Goal: Information Seeking & Learning: Check status

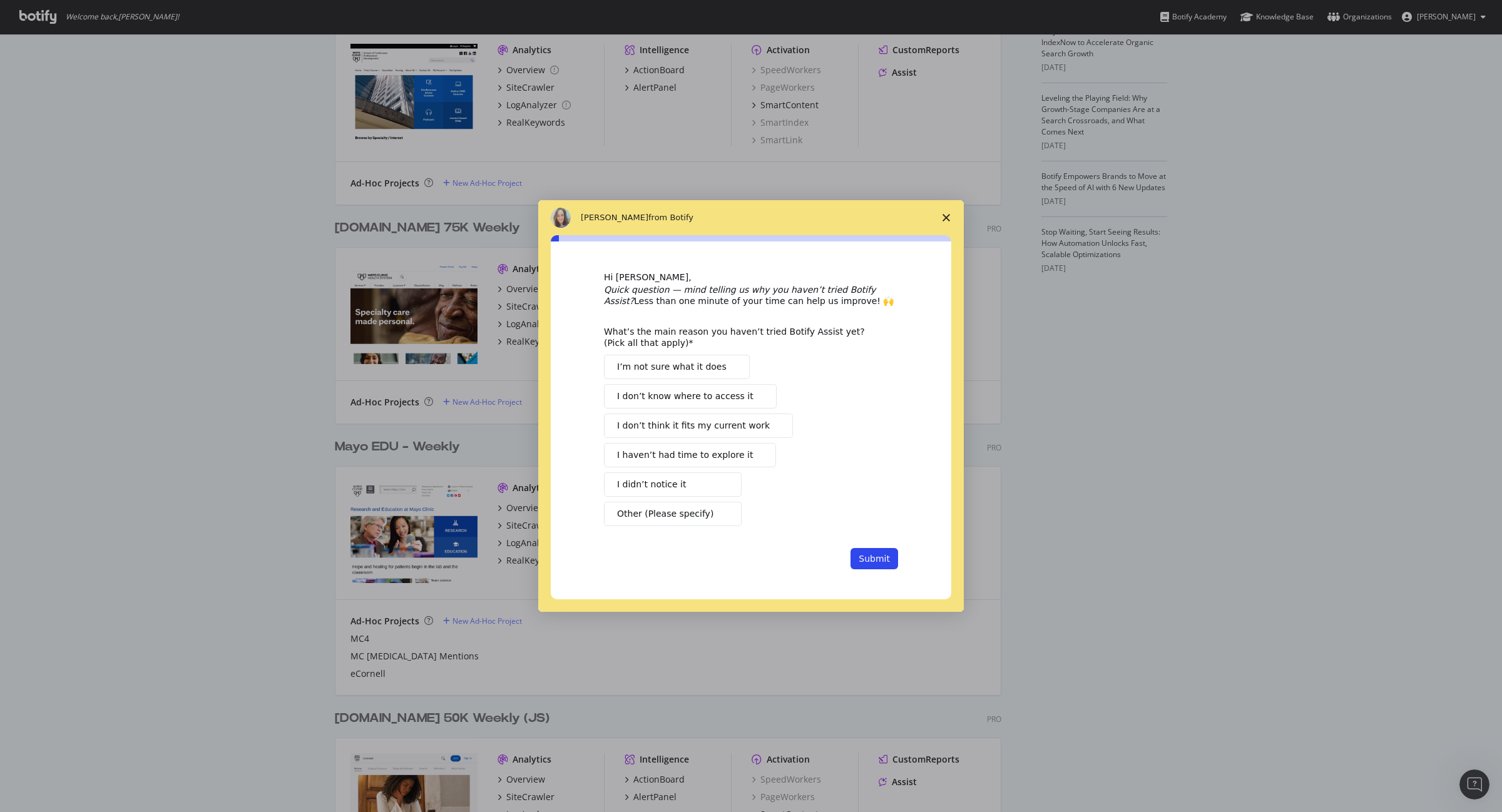
click at [947, 216] on icon "Close survey" at bounding box center [946, 218] width 7 height 7
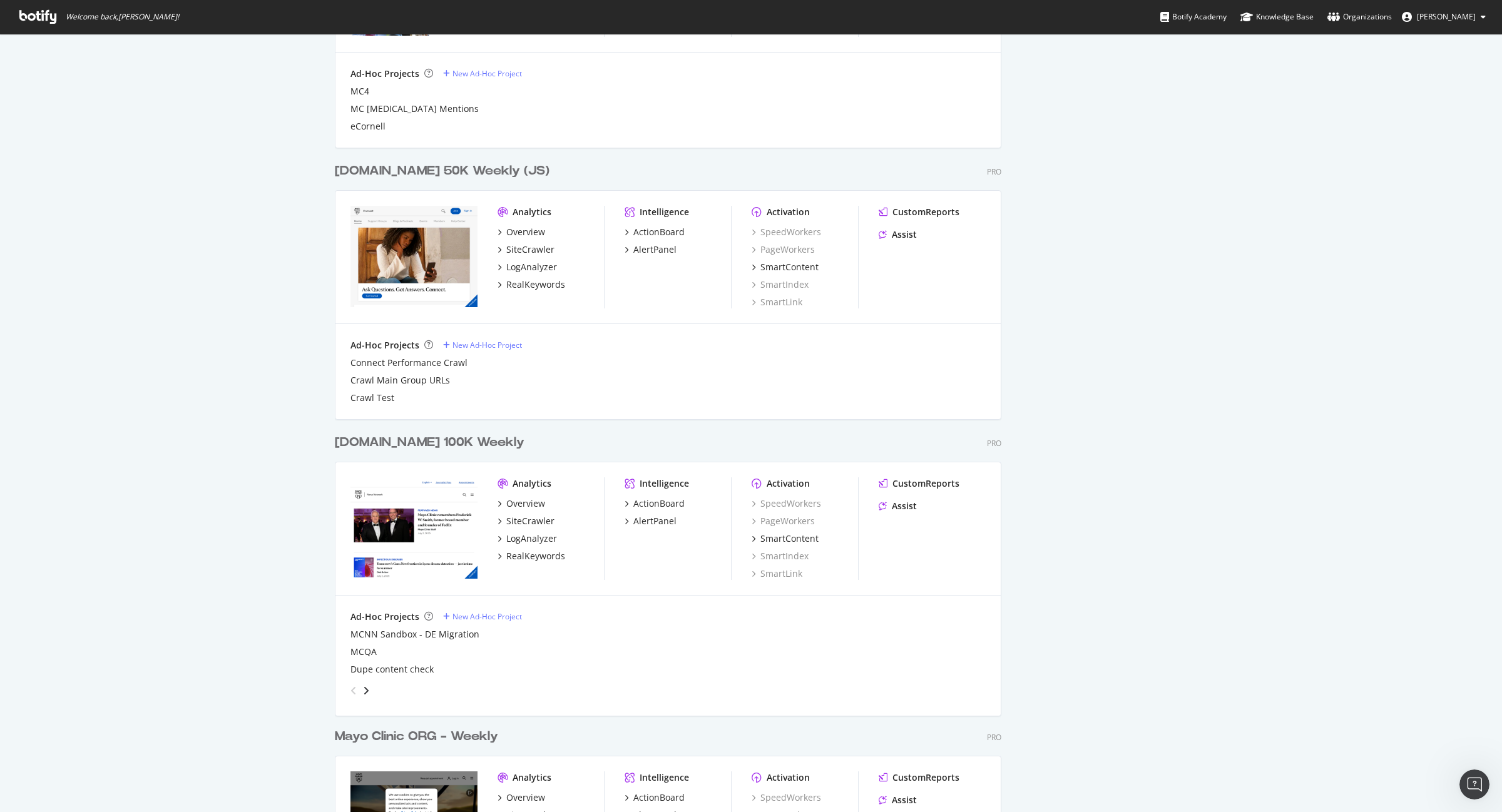
scroll to position [1074, 0]
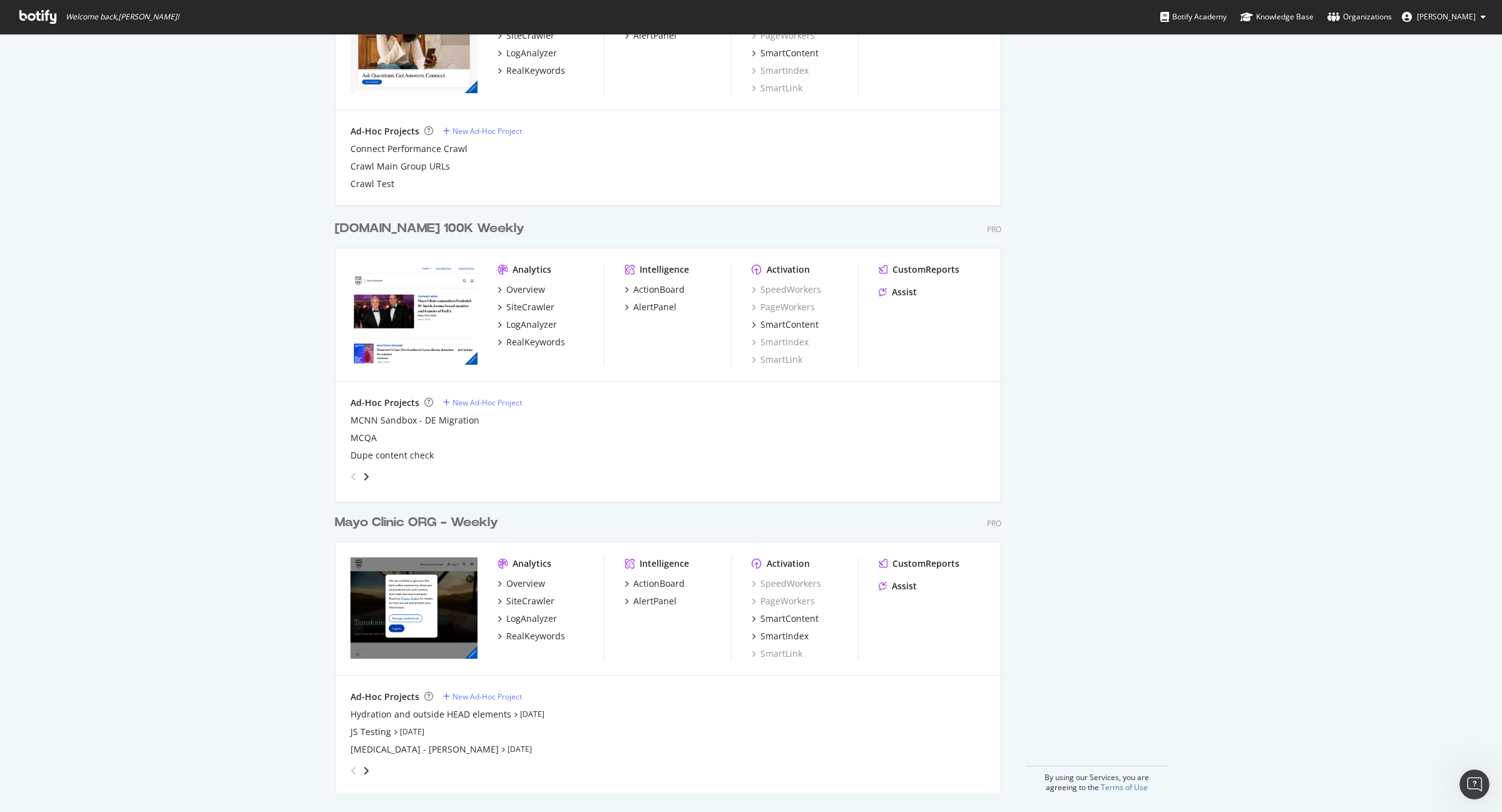
click at [461, 522] on div "Mayo Clinic ORG - Weekly" at bounding box center [417, 522] width 164 height 18
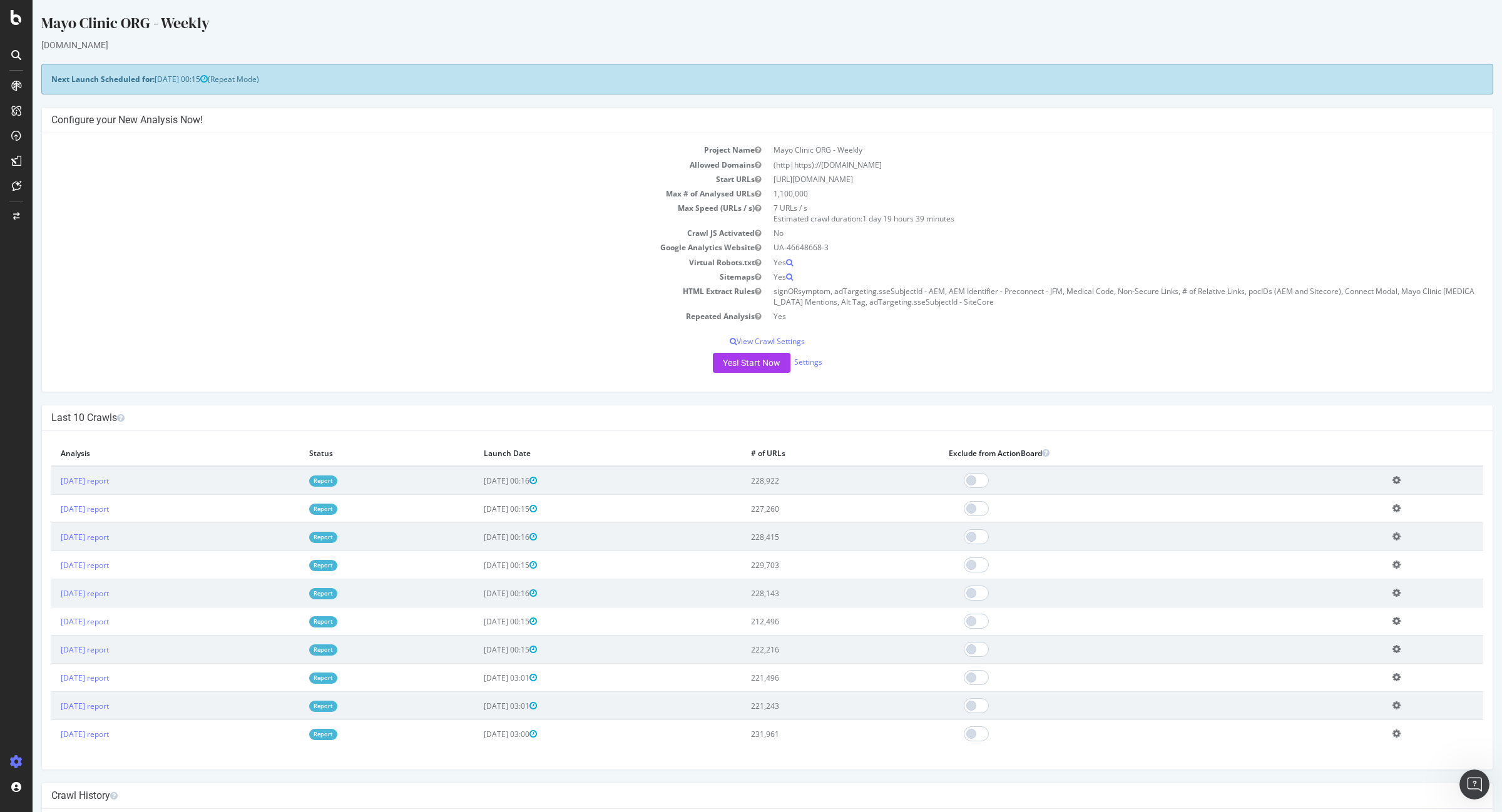
click at [337, 480] on link "Report" at bounding box center [323, 481] width 28 height 11
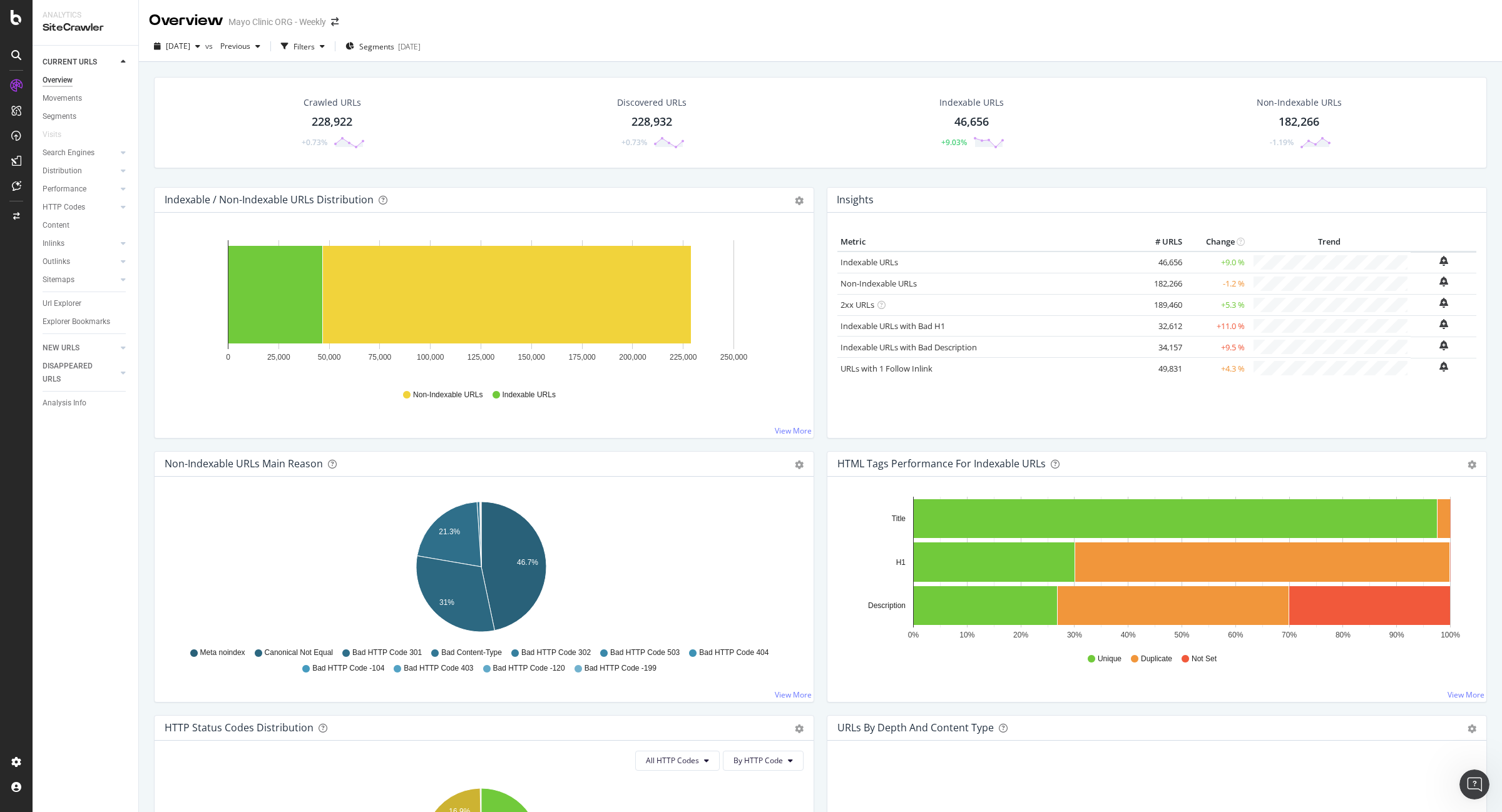
click at [336, 115] on div "228,922" at bounding box center [332, 122] width 41 height 16
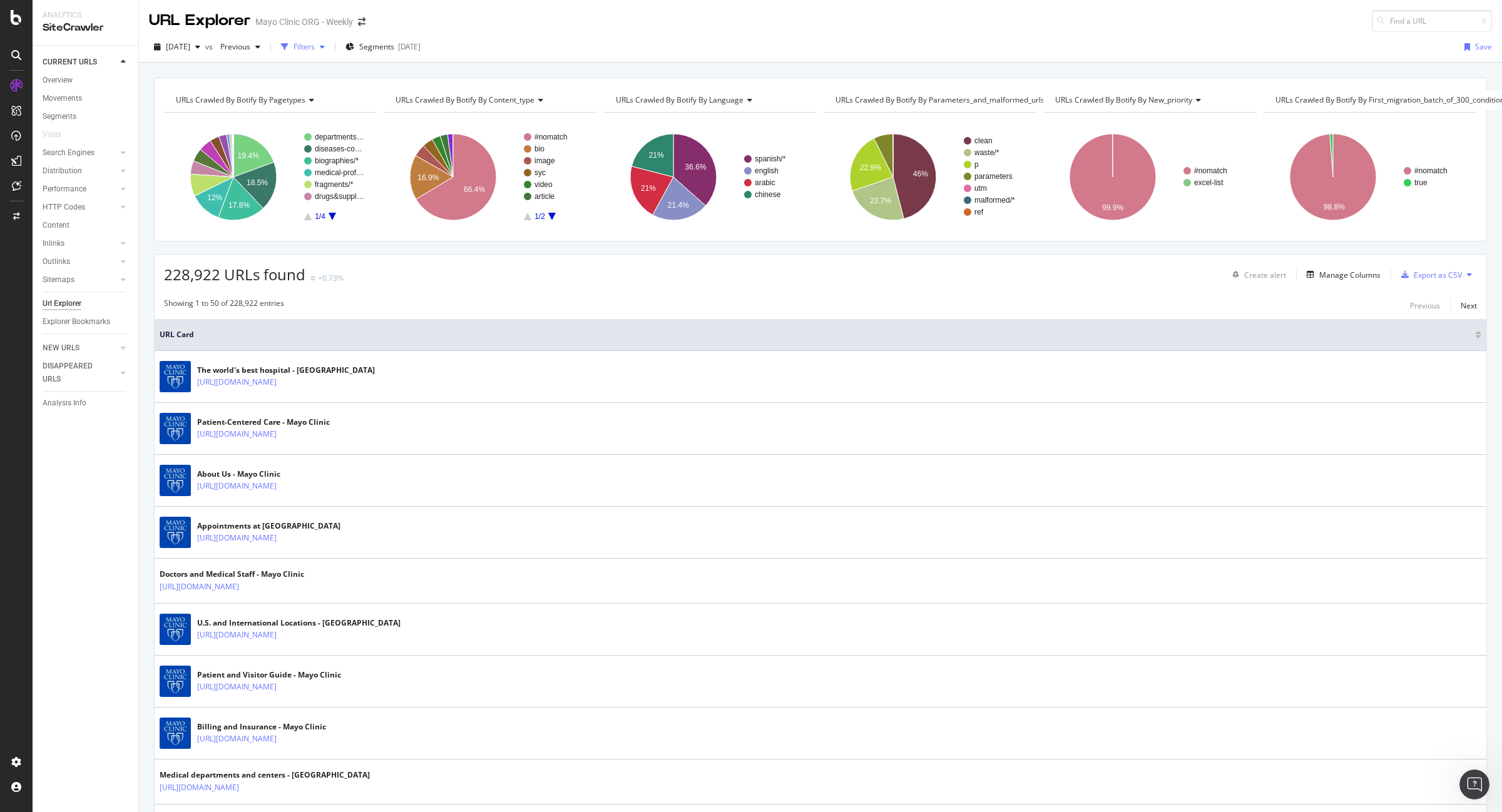
click at [315, 45] on div "Filters" at bounding box center [304, 47] width 21 height 11
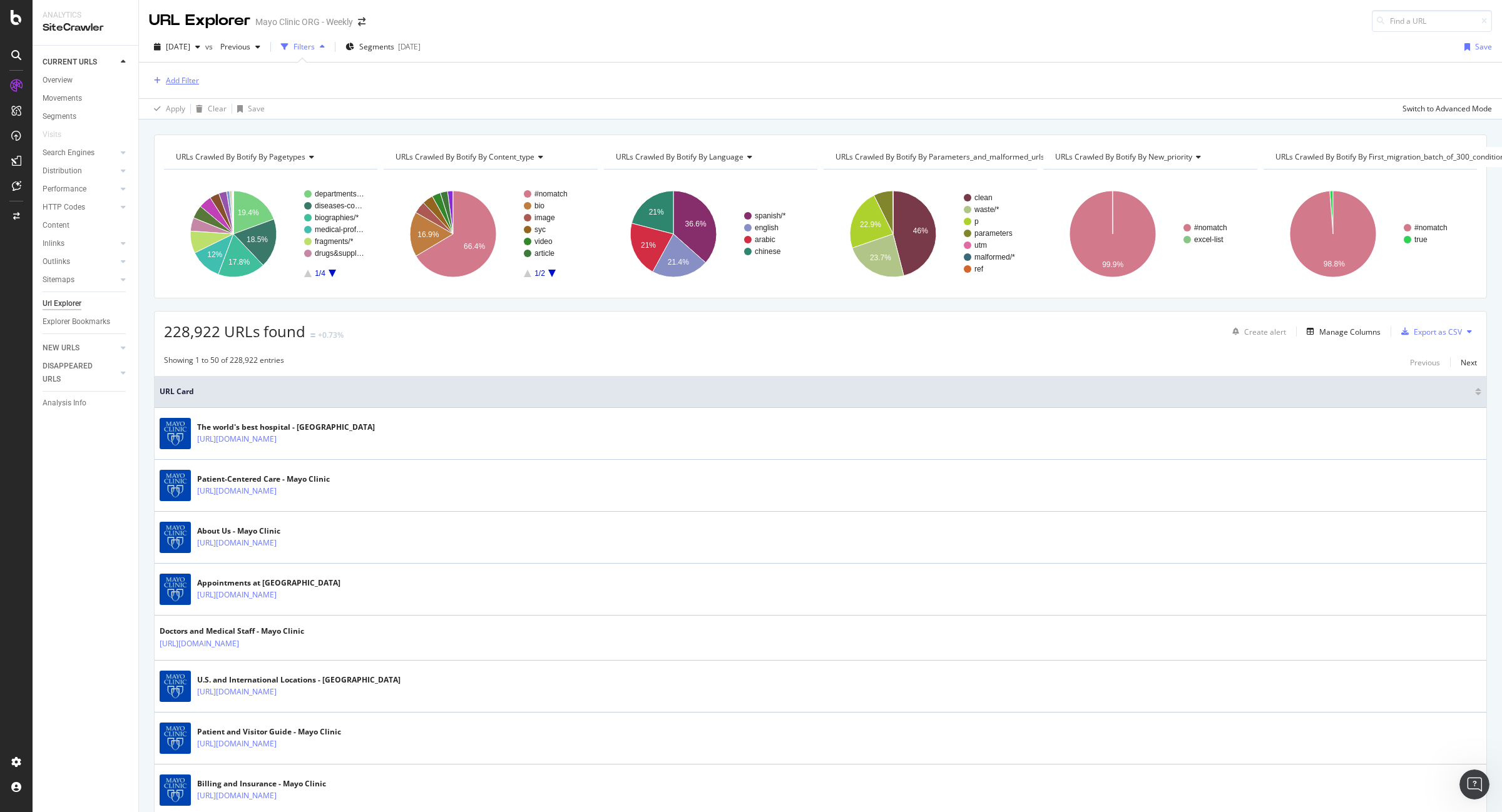
click at [170, 76] on div "Add Filter" at bounding box center [182, 81] width 33 height 11
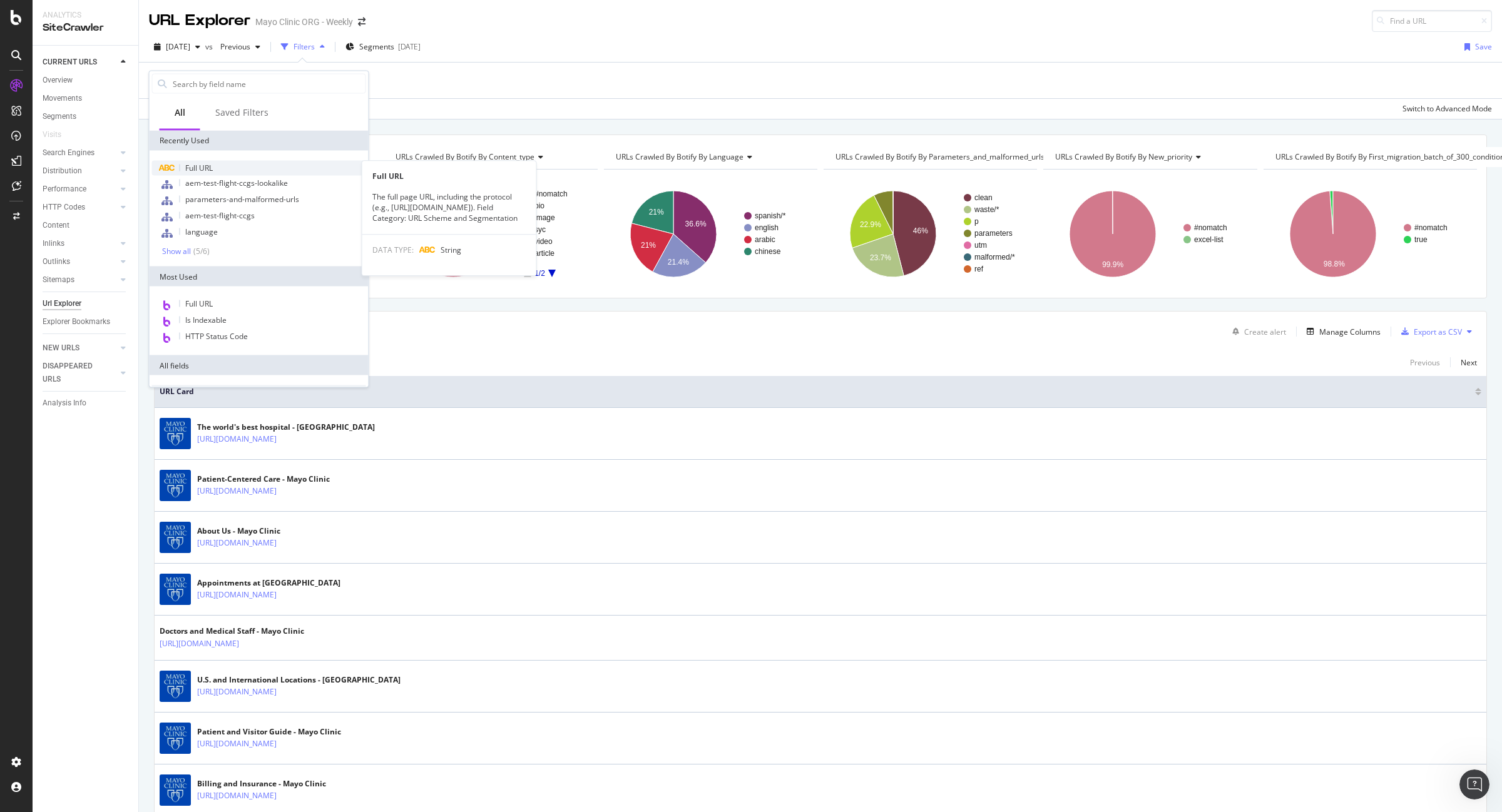
click at [195, 165] on span "Full URL" at bounding box center [199, 168] width 27 height 11
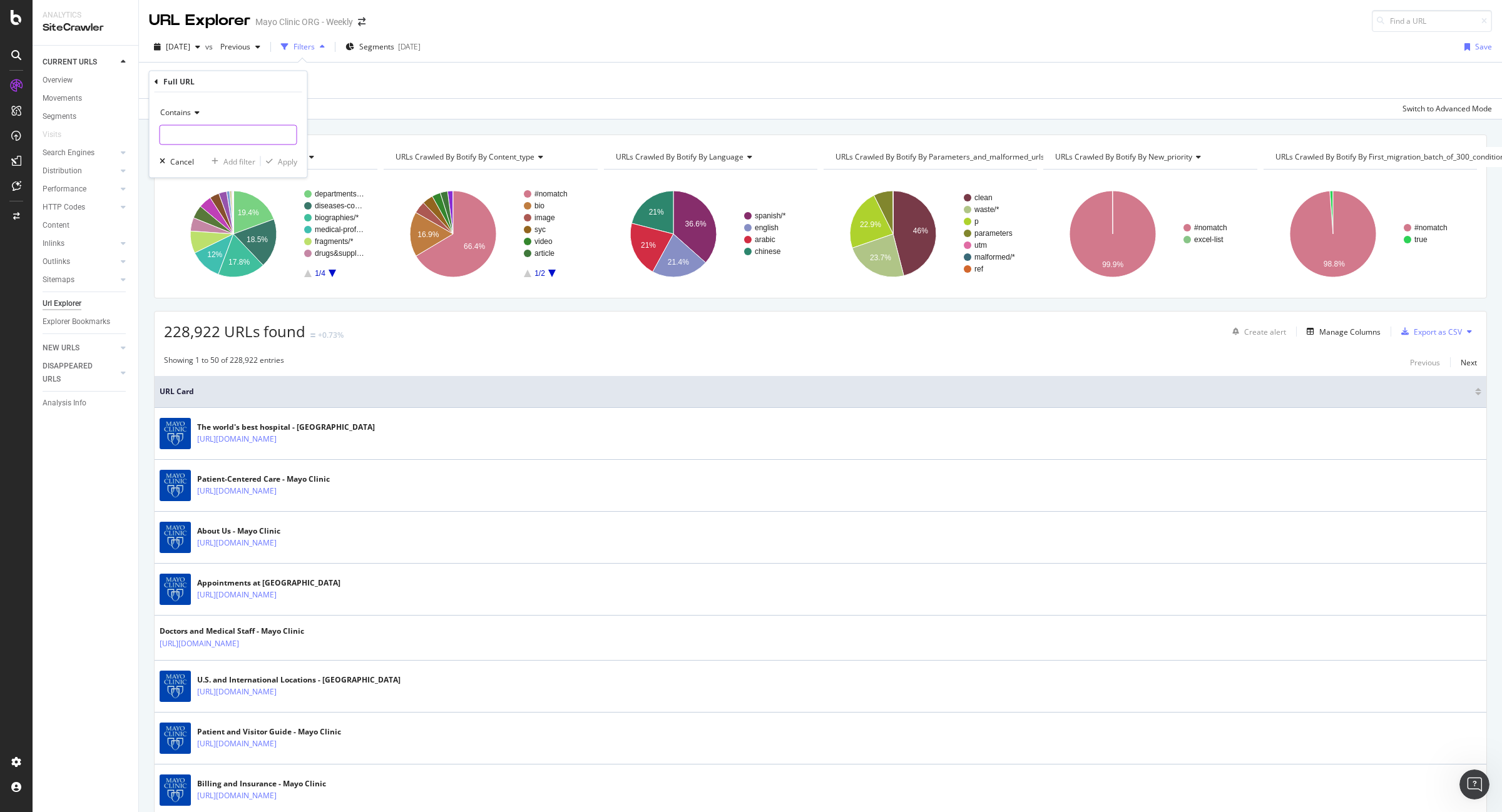
click at [193, 133] on input "text" at bounding box center [228, 135] width 136 height 20
paste input "ABT-20329113"
type input "ABT-20329113"
click at [291, 160] on div "Apply" at bounding box center [287, 161] width 19 height 11
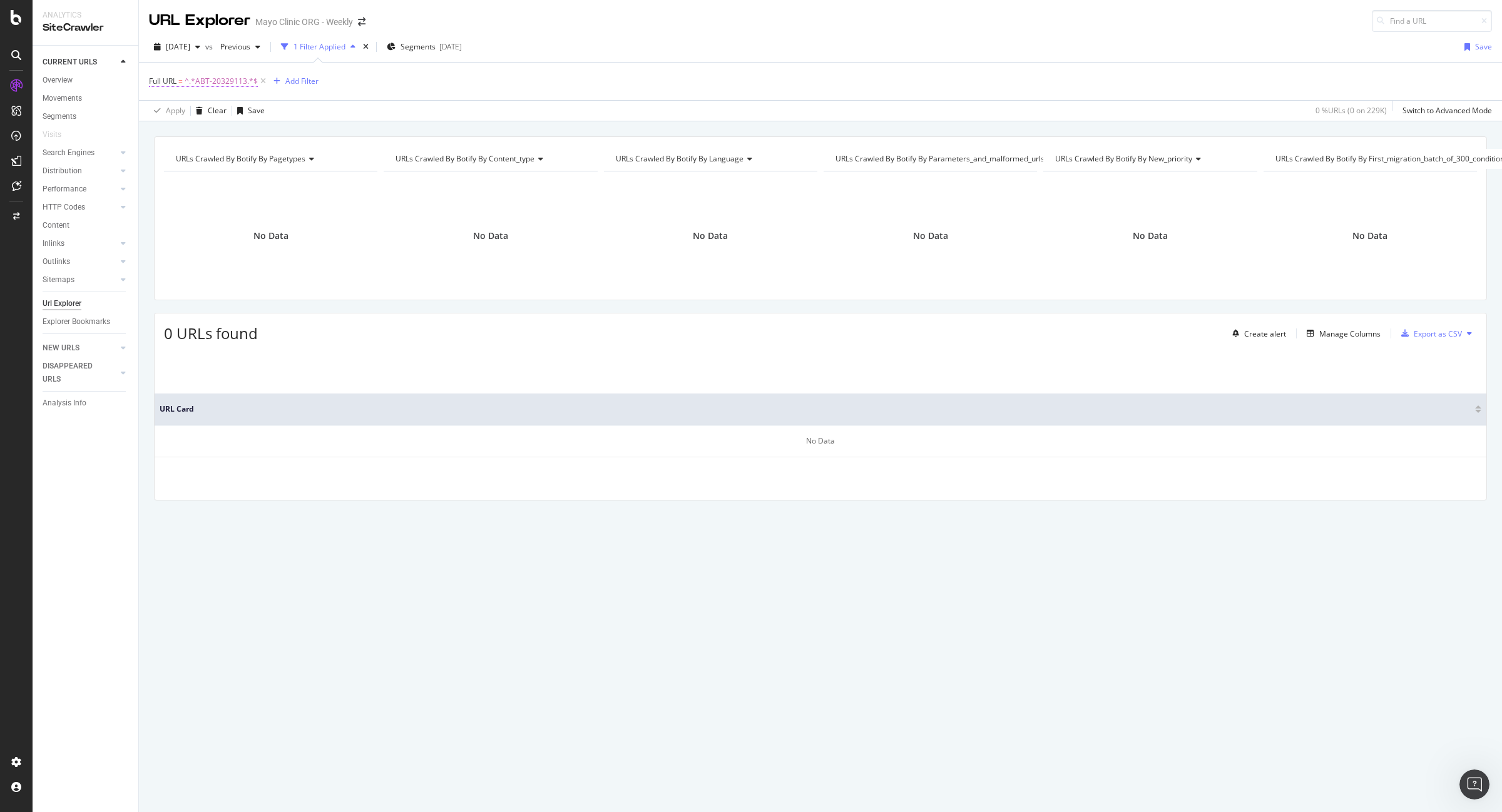
click at [202, 78] on span "^.*ABT-20329113.*$" at bounding box center [222, 81] width 73 height 17
click at [249, 135] on input "ABT-20329113" at bounding box center [219, 133] width 118 height 20
click at [246, 131] on input "ABT-20329113" at bounding box center [219, 133] width 118 height 20
drag, startPoint x: 246, startPoint y: 131, endPoint x: 200, endPoint y: 127, distance: 46.2
click at [200, 127] on input "ABT-20329113" at bounding box center [219, 133] width 118 height 20
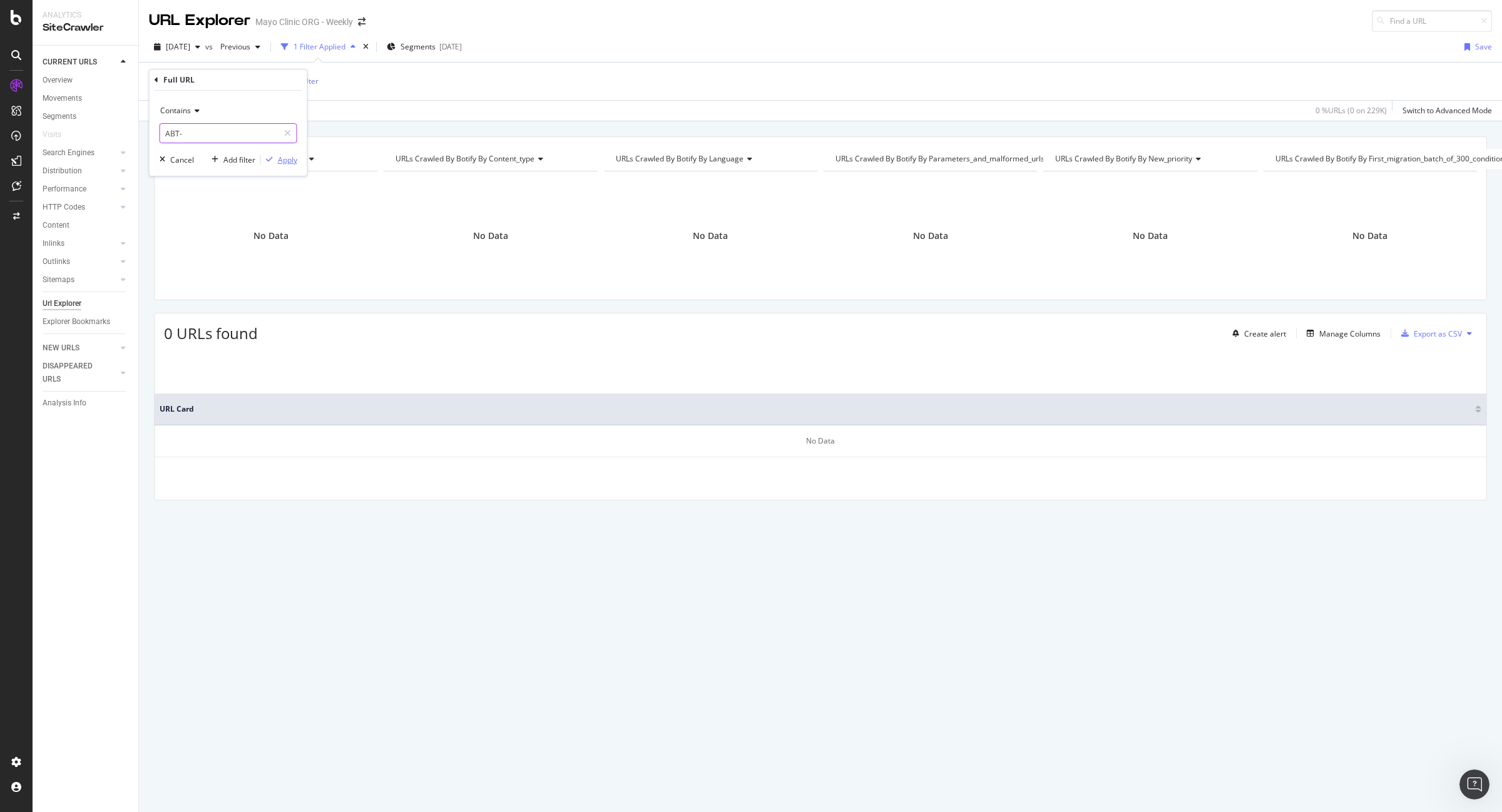
type input "ABT-"
click at [286, 159] on div "Apply" at bounding box center [287, 160] width 19 height 11
